Goal: Task Accomplishment & Management: Manage account settings

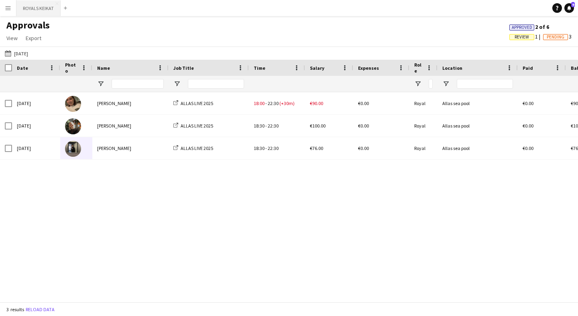
click at [30, 12] on button "ROYALS KEIKAT Close" at bounding box center [38, 8] width 44 height 16
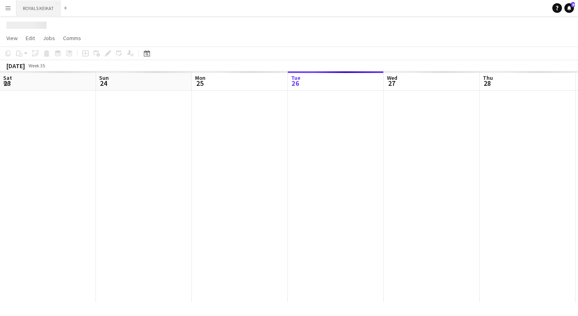
scroll to position [0, 192]
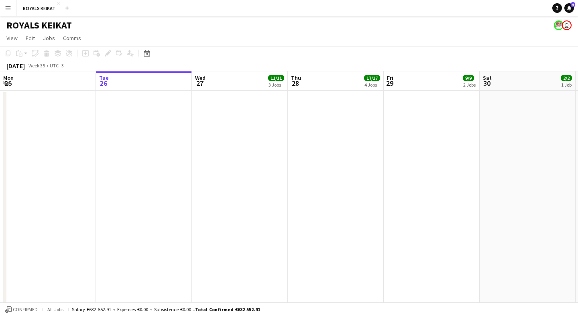
click at [10, 6] on app-icon "Menu" at bounding box center [8, 8] width 6 height 6
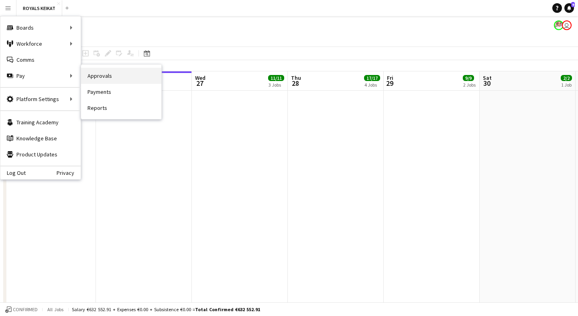
click at [104, 71] on link "Approvals" at bounding box center [121, 76] width 80 height 16
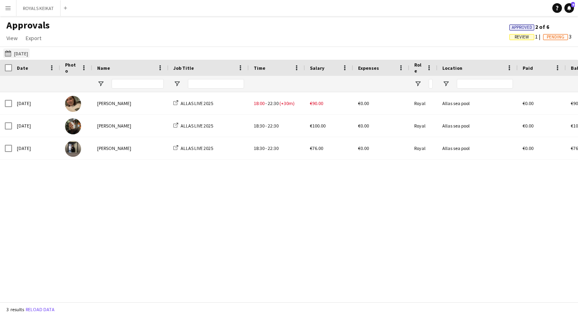
click at [21, 53] on button "[DATE] [DATE]" at bounding box center [16, 54] width 26 height 10
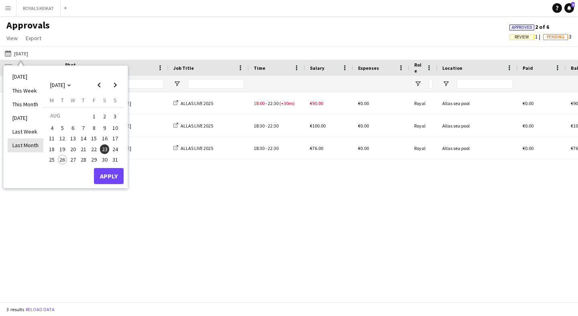
click at [29, 141] on li "Last Month" at bounding box center [26, 145] width 36 height 14
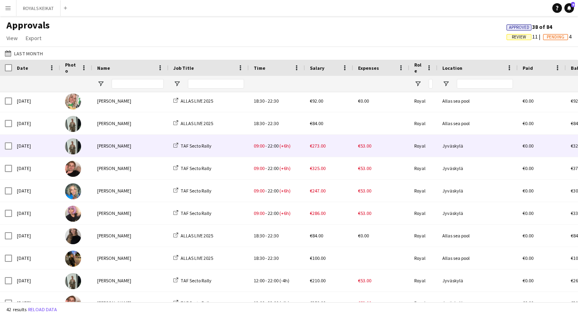
click at [367, 145] on span "€53.00" at bounding box center [364, 146] width 13 height 6
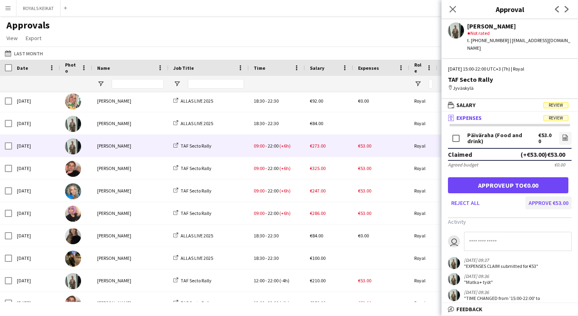
click at [557, 197] on button "Approve €53.00" at bounding box center [548, 203] width 46 height 13
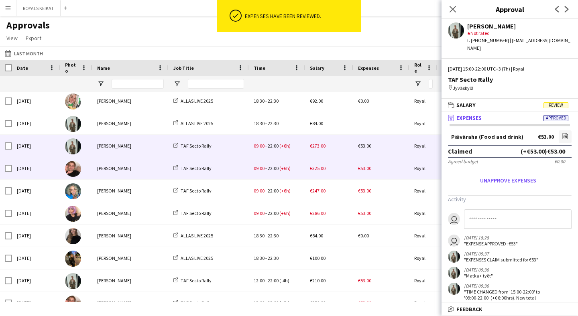
click at [364, 170] on span "€53.00" at bounding box center [364, 168] width 13 height 6
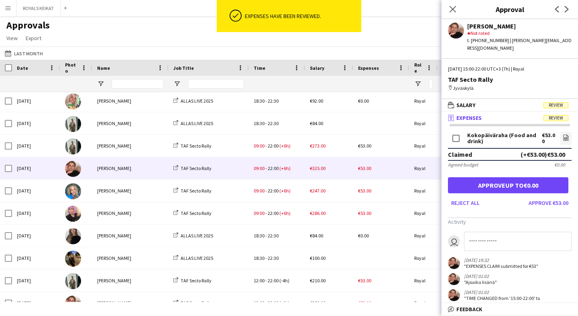
click at [544, 197] on button "Approve €53.00" at bounding box center [548, 203] width 46 height 13
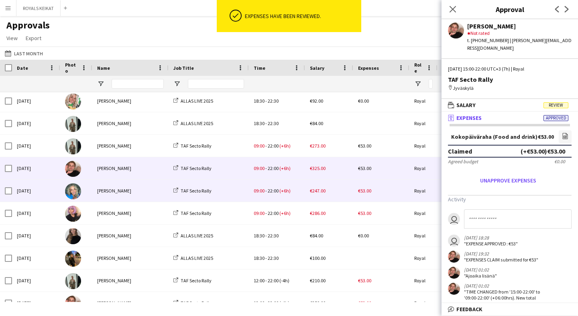
click at [365, 188] on span "€53.00" at bounding box center [364, 191] width 13 height 6
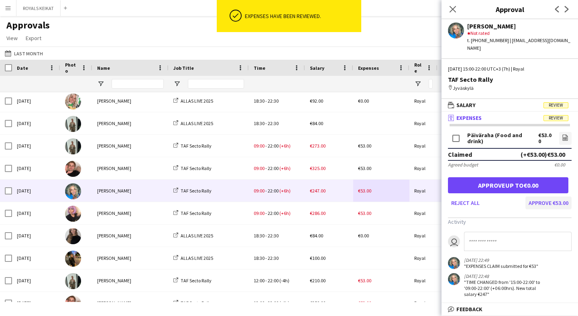
click at [539, 197] on button "Approve €53.00" at bounding box center [548, 203] width 46 height 13
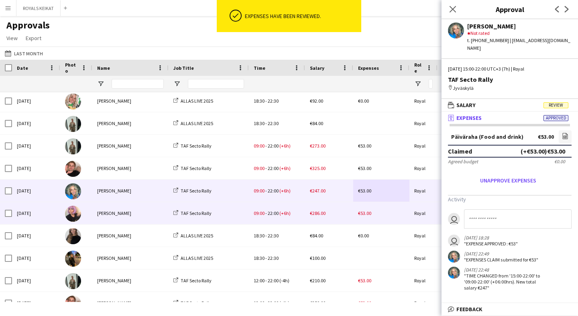
click at [368, 213] on span "€53.00" at bounding box center [364, 213] width 13 height 6
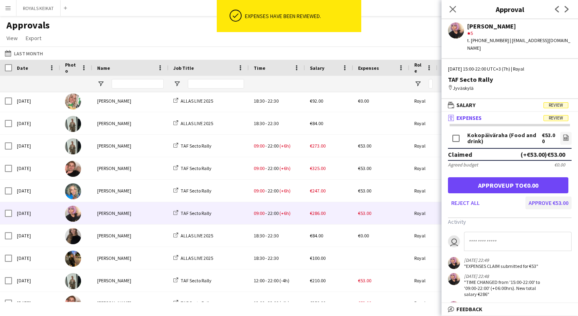
click at [550, 197] on button "Approve €53.00" at bounding box center [548, 203] width 46 height 13
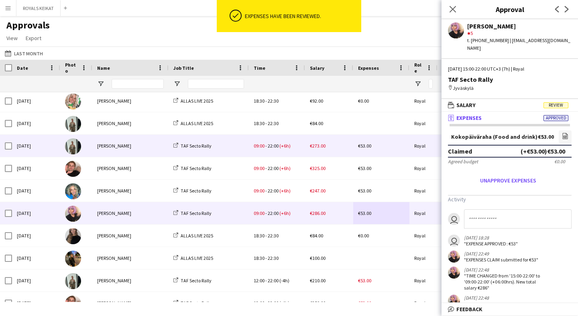
click at [319, 145] on span "€273.00" at bounding box center [318, 146] width 16 height 6
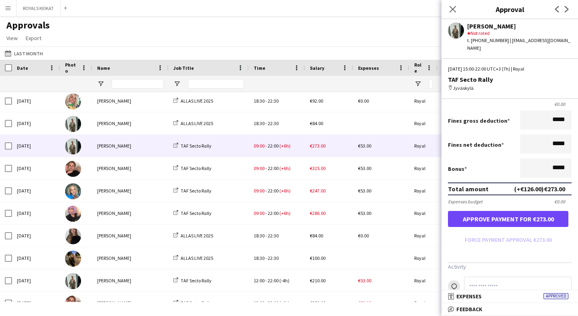
scroll to position [144, 0]
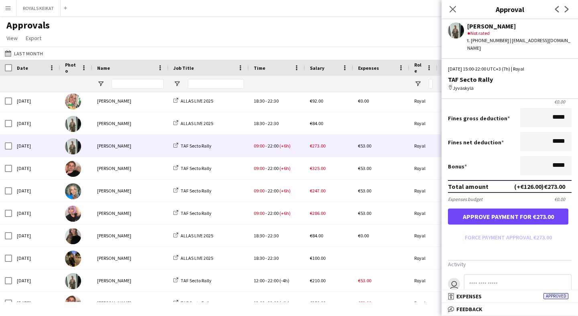
click at [510, 212] on button "Approve payment for €273.00" at bounding box center [508, 217] width 120 height 16
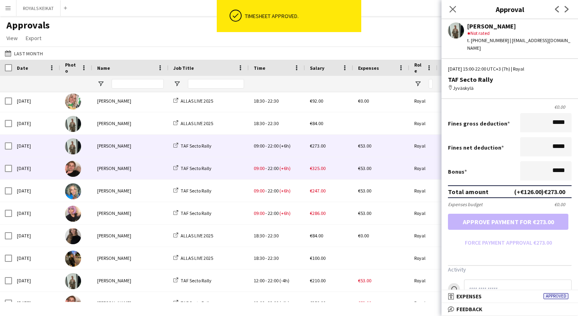
click at [319, 169] on span "€325.00" at bounding box center [318, 168] width 16 height 6
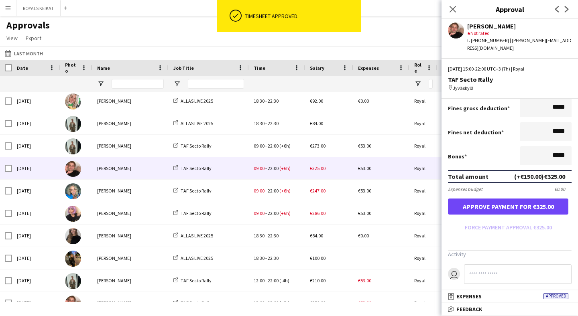
scroll to position [189, 0]
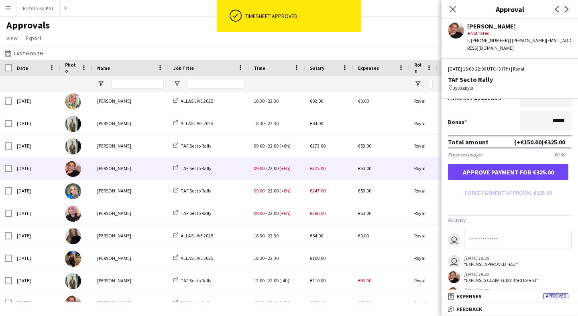
click at [510, 170] on button "Approve payment for €325.00" at bounding box center [508, 172] width 120 height 16
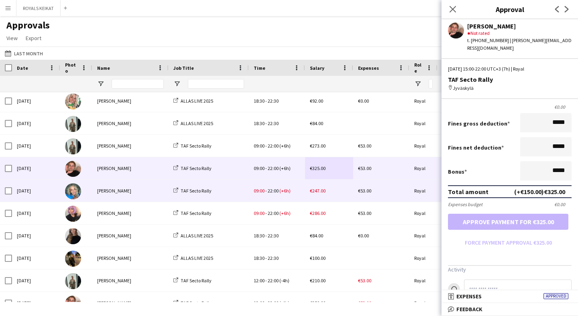
click at [327, 192] on div "€247.00" at bounding box center [329, 191] width 48 height 22
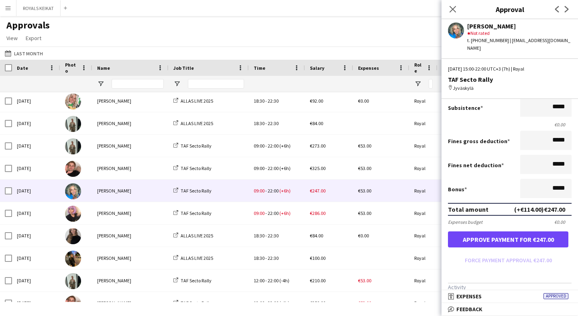
scroll to position [122, 0]
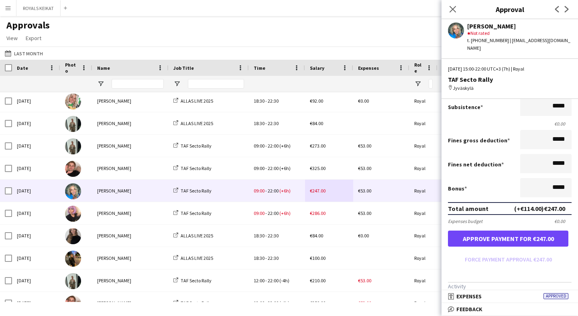
click at [509, 237] on button "Approve payment for €247.00" at bounding box center [508, 239] width 120 height 16
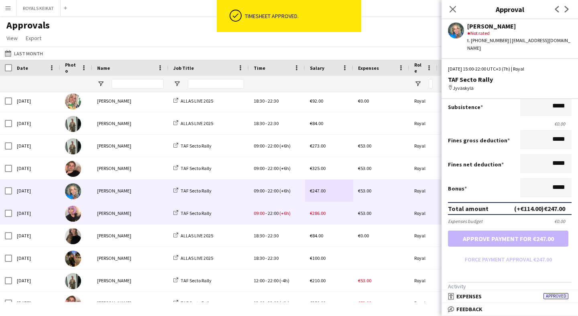
click at [319, 213] on span "€286.00" at bounding box center [318, 213] width 16 height 6
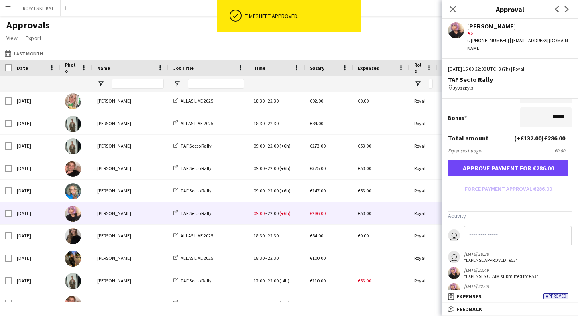
scroll to position [233, 0]
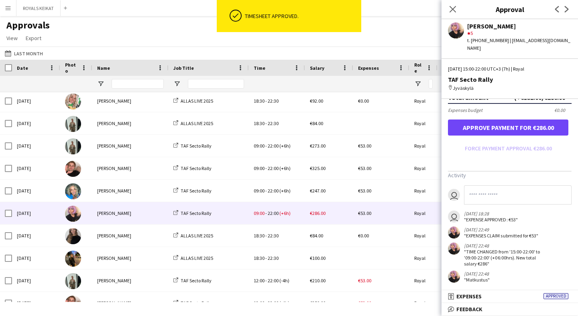
click at [526, 124] on button "Approve payment for €286.00" at bounding box center [508, 128] width 120 height 16
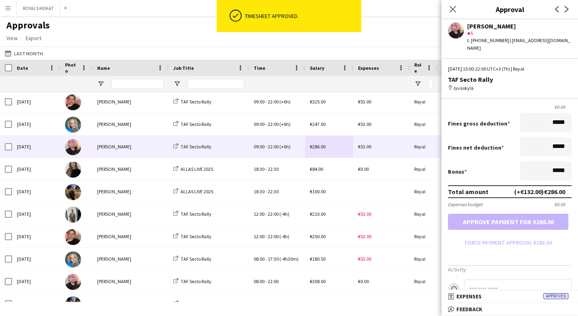
scroll to position [698, 0]
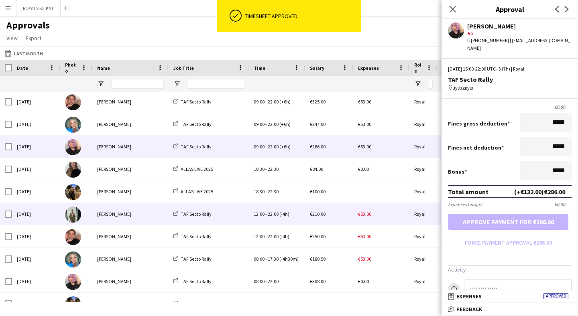
click at [363, 211] on span "€53.00" at bounding box center [364, 214] width 13 height 6
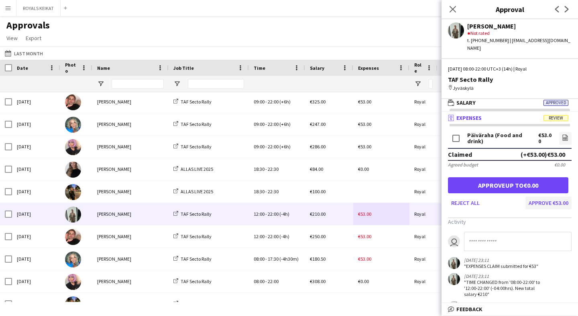
click at [535, 197] on button "Approve €53.00" at bounding box center [548, 203] width 46 height 13
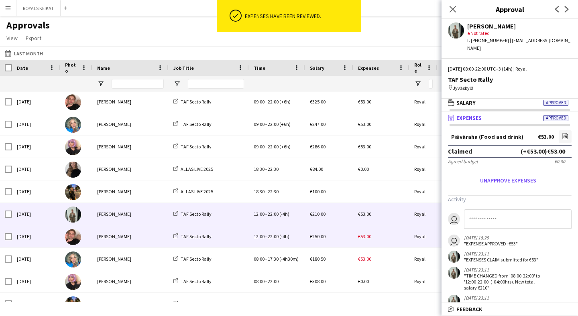
click at [365, 237] on span "€53.00" at bounding box center [364, 237] width 13 height 6
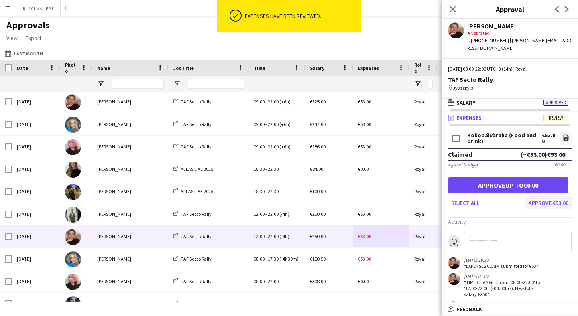
click at [534, 198] on button "Approve €53.00" at bounding box center [548, 203] width 46 height 13
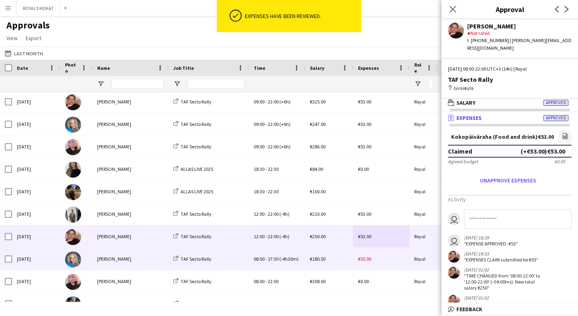
click at [362, 259] on span "€53.00" at bounding box center [364, 259] width 13 height 6
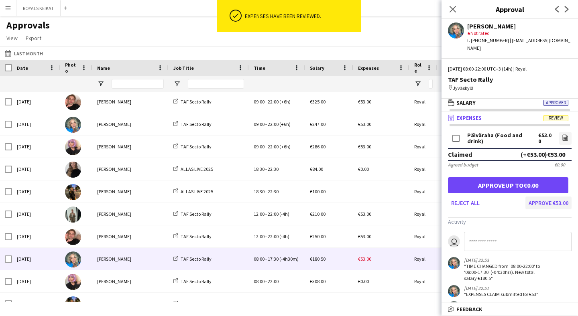
click at [538, 197] on button "Approve €53.00" at bounding box center [548, 203] width 46 height 13
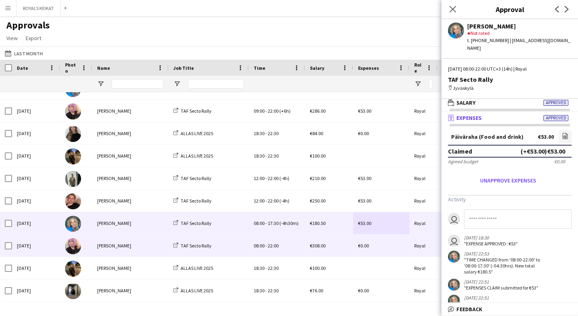
scroll to position [0, 0]
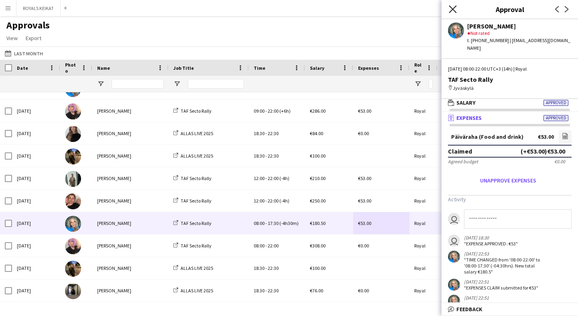
click at [452, 8] on icon "Close pop-in" at bounding box center [453, 9] width 8 height 8
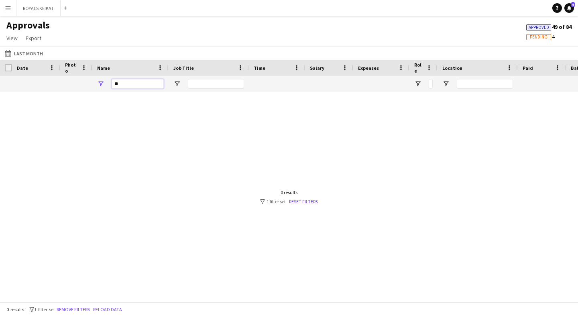
type input "*"
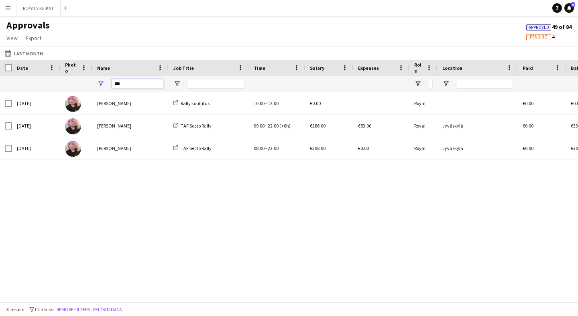
type input "***"
click at [134, 201] on div "[DATE] [PERSON_NAME] Rally koulutus 10:00 - 12:00 €0.00 Royal €0.00 €0.00 [DATE…" at bounding box center [289, 197] width 578 height 210
click at [130, 87] on input "***" at bounding box center [138, 84] width 52 height 10
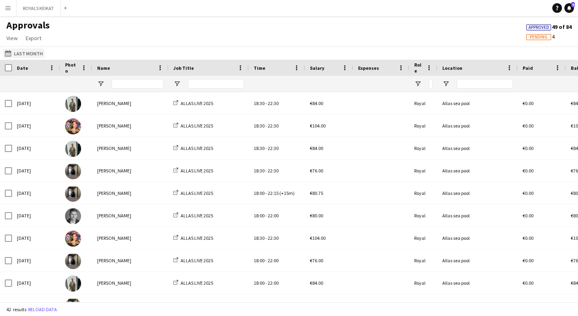
click at [26, 54] on button "[DATE] Last Month" at bounding box center [23, 54] width 41 height 10
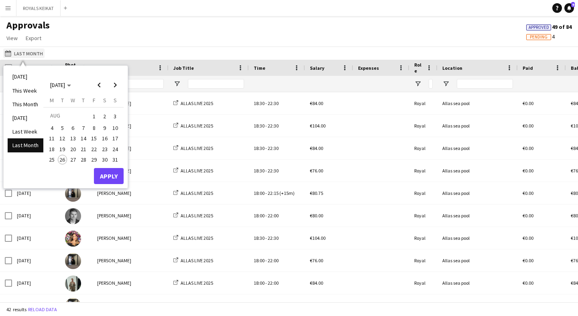
click at [37, 52] on button "[DATE] Last Month" at bounding box center [23, 54] width 41 height 10
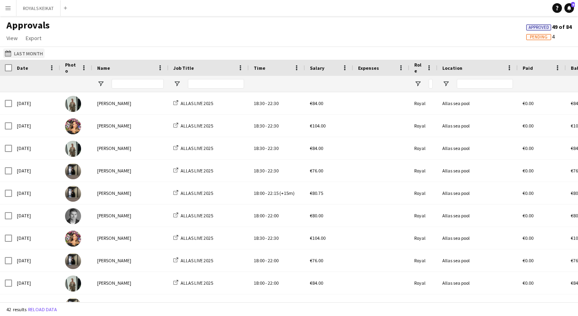
click at [27, 55] on button "[DATE] Last Month" at bounding box center [23, 54] width 41 height 10
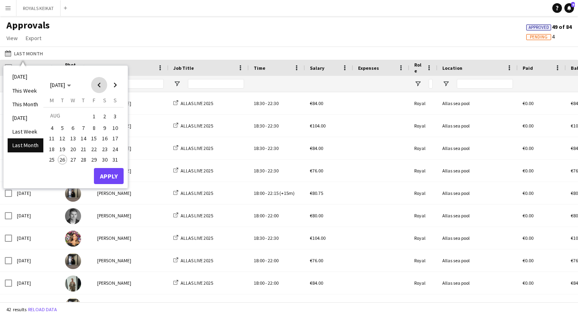
click at [99, 84] on span "Previous month" at bounding box center [99, 85] width 16 height 16
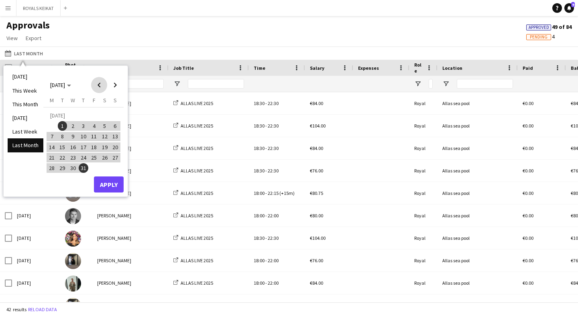
click at [99, 84] on span "Previous month" at bounding box center [99, 85] width 16 height 16
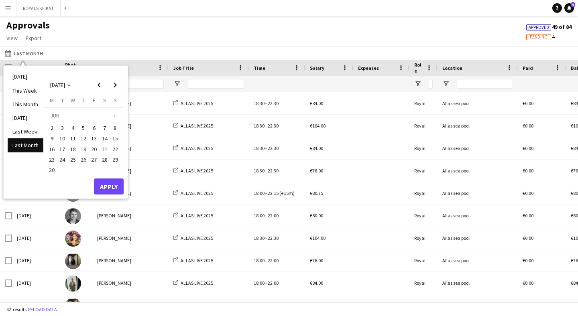
click at [116, 115] on span "1" at bounding box center [115, 116] width 10 height 11
click at [52, 168] on span "30" at bounding box center [52, 170] width 10 height 10
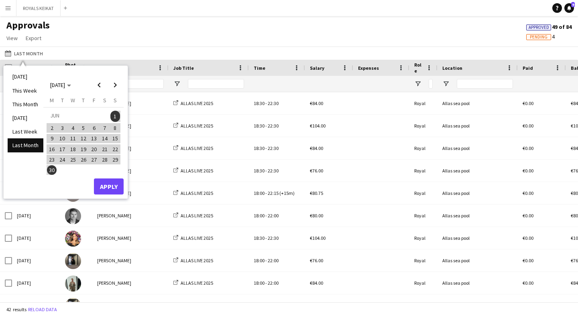
click at [107, 180] on button "Apply" at bounding box center [109, 187] width 30 height 16
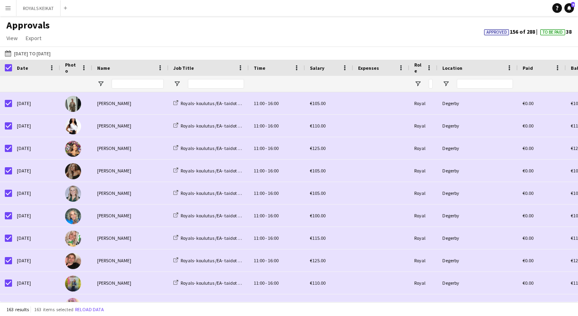
click at [6, 8] on app-icon "Menu" at bounding box center [8, 8] width 6 height 6
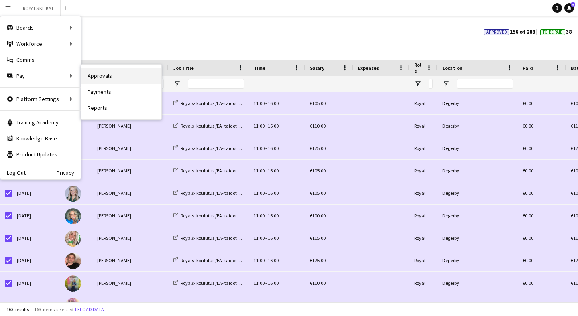
click at [98, 77] on link "Approvals" at bounding box center [121, 76] width 80 height 16
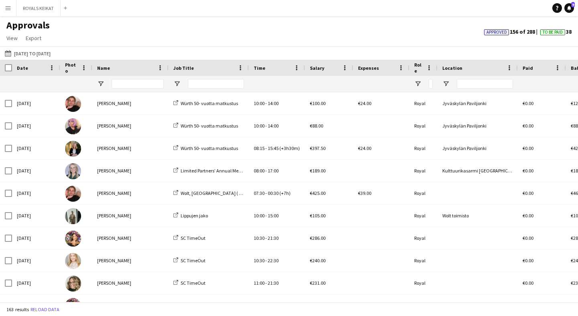
scroll to position [2012, 0]
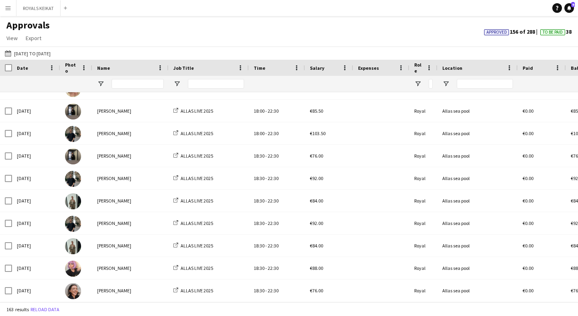
click at [8, 7] on app-icon "Menu" at bounding box center [8, 8] width 6 height 6
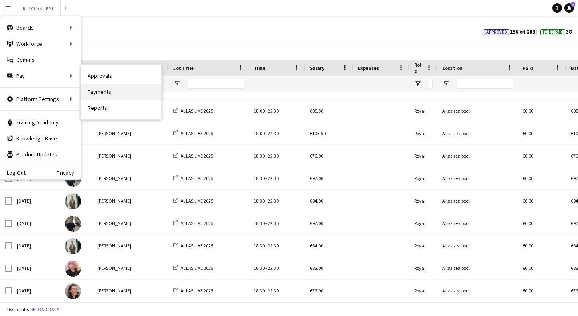
click at [109, 89] on link "Payments" at bounding box center [121, 92] width 80 height 16
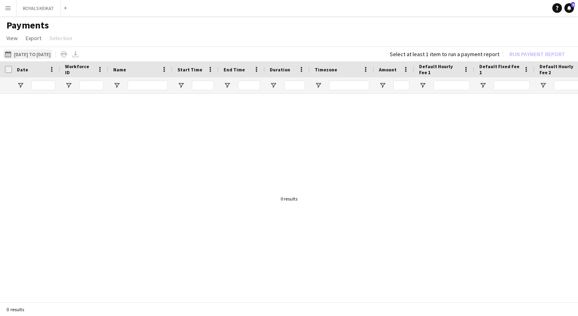
click at [31, 53] on button "[DATE] to [DATE] [DATE] to [DATE]" at bounding box center [27, 54] width 49 height 10
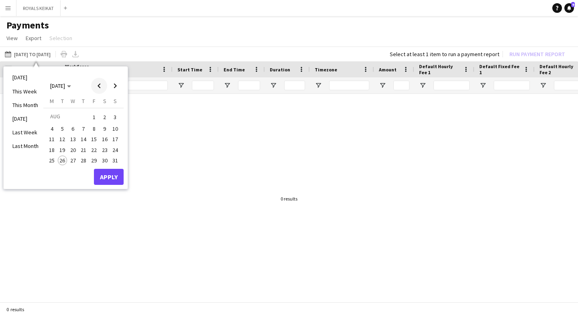
click at [102, 82] on span "Previous month" at bounding box center [99, 86] width 16 height 16
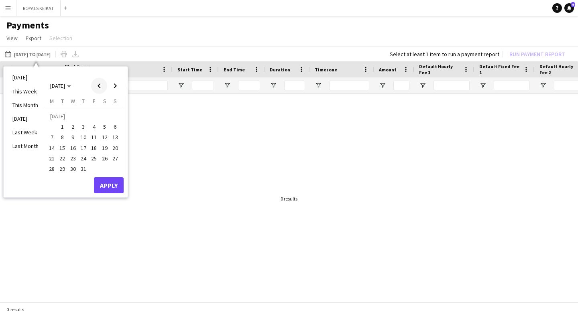
click at [102, 82] on span "Previous month" at bounding box center [99, 86] width 16 height 16
click at [115, 118] on span "1" at bounding box center [115, 117] width 10 height 11
click at [51, 170] on span "30" at bounding box center [52, 171] width 10 height 10
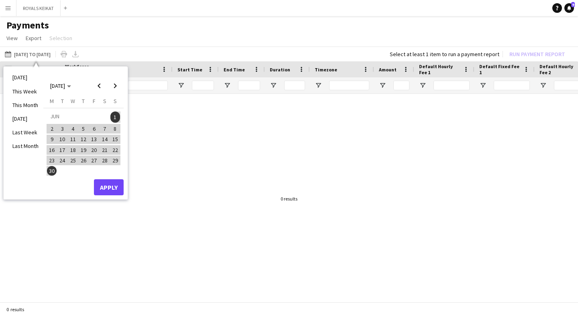
click at [114, 181] on button "Apply" at bounding box center [109, 187] width 30 height 16
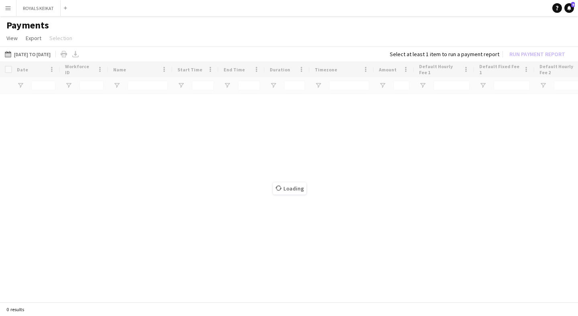
type input "****"
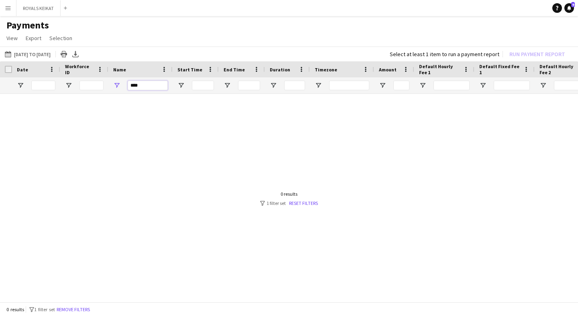
click at [143, 84] on input "****" at bounding box center [148, 86] width 40 height 10
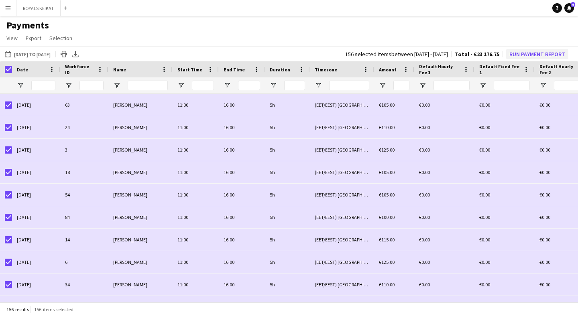
click at [530, 52] on button "Run Payment Report" at bounding box center [537, 54] width 62 height 10
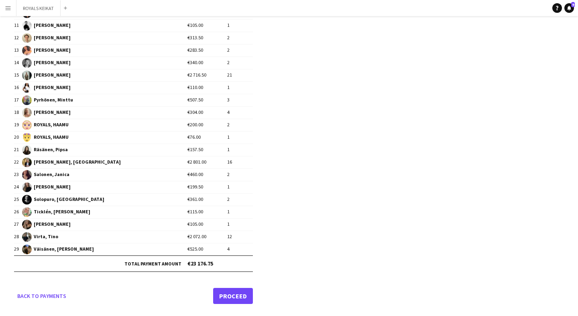
scroll to position [211, 0]
click at [228, 299] on link "Proceed" at bounding box center [233, 296] width 40 height 16
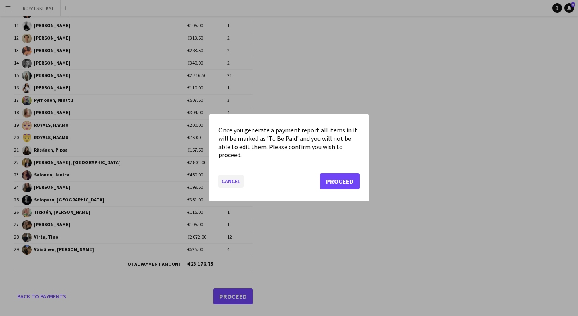
click at [238, 182] on button "Cancel" at bounding box center [230, 181] width 25 height 13
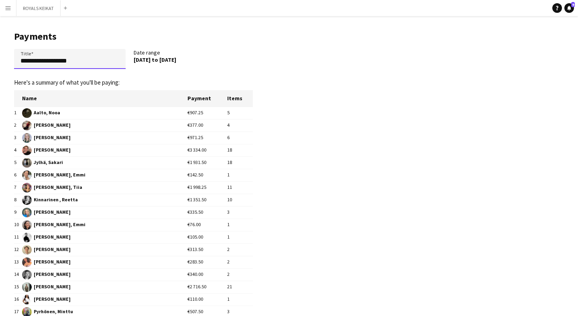
click at [38, 58] on input "**********" at bounding box center [70, 59] width 112 height 20
click at [32, 61] on input "**********" at bounding box center [70, 59] width 112 height 20
click at [65, 59] on input "**********" at bounding box center [70, 59] width 112 height 20
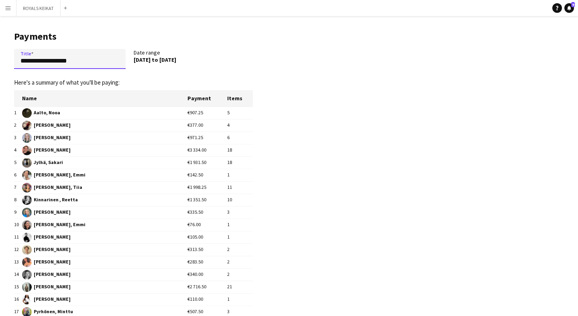
type input "**********"
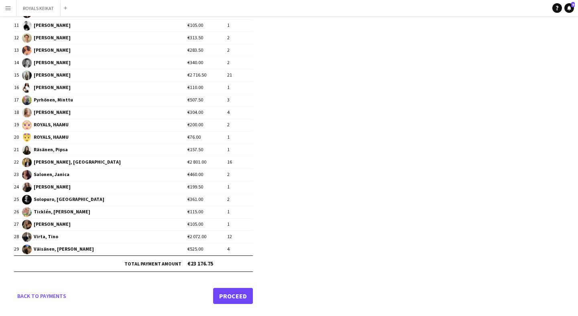
scroll to position [211, 0]
click at [229, 297] on link "Proceed" at bounding box center [233, 296] width 40 height 16
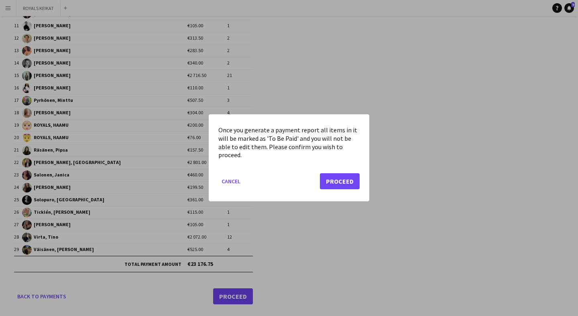
click at [336, 177] on button "Proceed" at bounding box center [340, 182] width 40 height 16
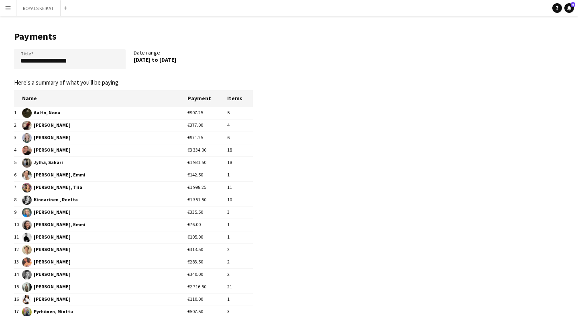
scroll to position [211, 0]
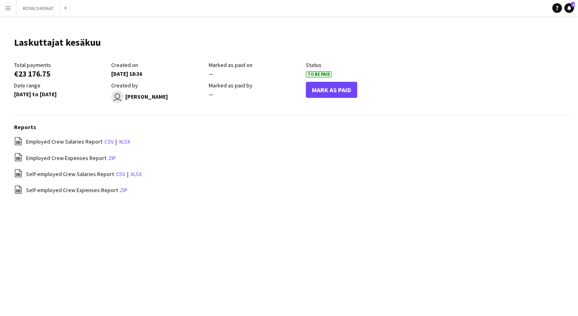
click at [323, 91] on button "Mark As Paid" at bounding box center [331, 90] width 51 height 16
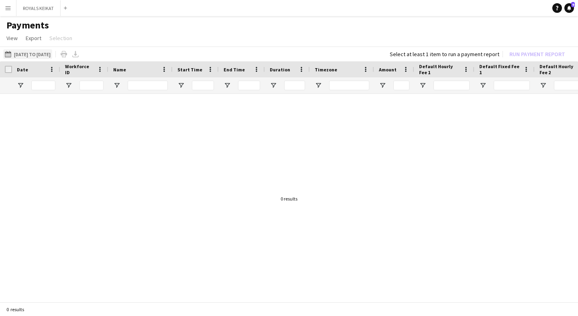
click at [38, 57] on button "[DATE] to [DATE] [DATE] to [DATE]" at bounding box center [27, 54] width 49 height 10
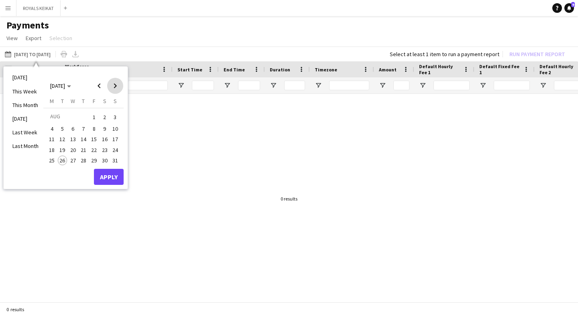
click at [116, 85] on span "Next month" at bounding box center [115, 86] width 16 height 16
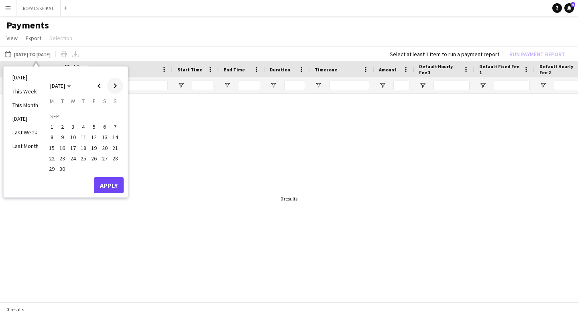
click at [116, 85] on span "Next month" at bounding box center [115, 86] width 16 height 16
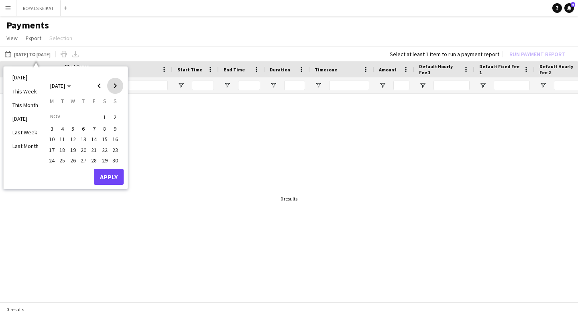
click at [116, 85] on span "Next month" at bounding box center [115, 86] width 16 height 16
click at [116, 86] on span "Next month" at bounding box center [115, 86] width 16 height 16
click at [102, 84] on span "Previous month" at bounding box center [99, 86] width 16 height 16
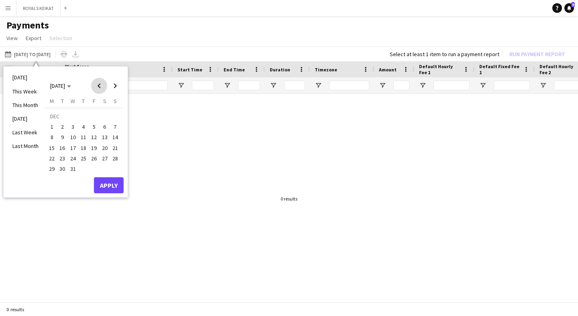
click at [102, 84] on span "Previous month" at bounding box center [99, 86] width 16 height 16
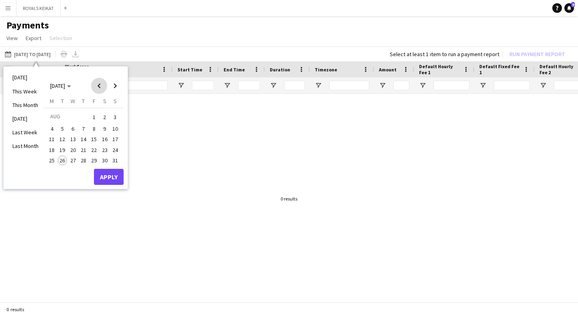
click at [102, 84] on span "Previous month" at bounding box center [99, 86] width 16 height 16
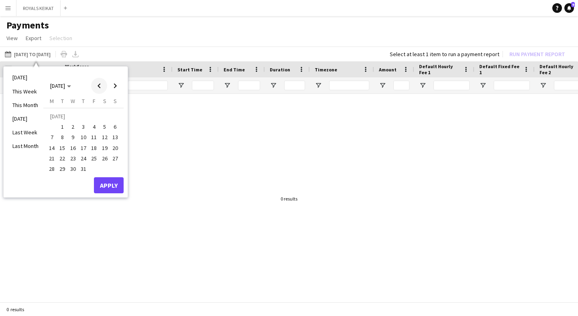
click at [102, 84] on span "Previous month" at bounding box center [99, 86] width 16 height 16
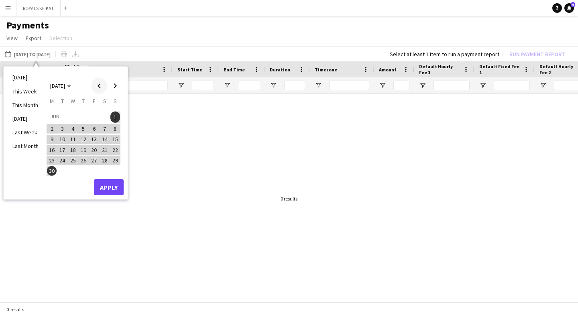
click at [102, 84] on span "Previous month" at bounding box center [99, 86] width 16 height 16
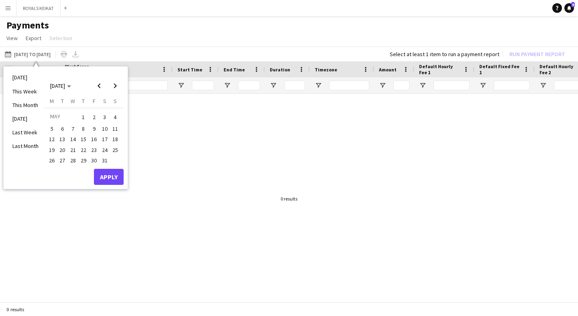
click at [83, 116] on span "1" at bounding box center [84, 117] width 10 height 11
click at [106, 158] on span "31" at bounding box center [105, 161] width 10 height 10
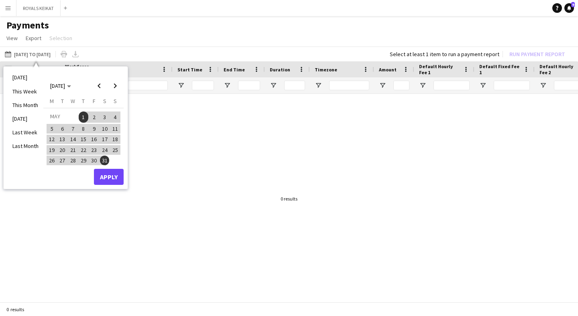
click at [108, 178] on button "Apply" at bounding box center [109, 177] width 30 height 16
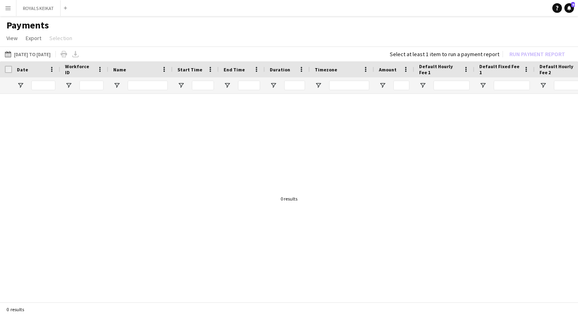
click at [7, 7] on app-icon "Menu" at bounding box center [8, 8] width 6 height 6
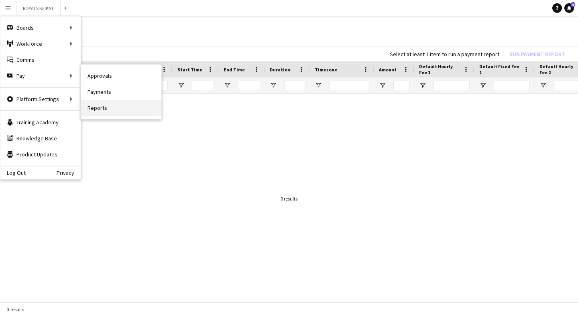
click at [117, 105] on link "Reports" at bounding box center [121, 108] width 80 height 16
